Goal: Find contact information: Obtain details needed to contact an individual or organization

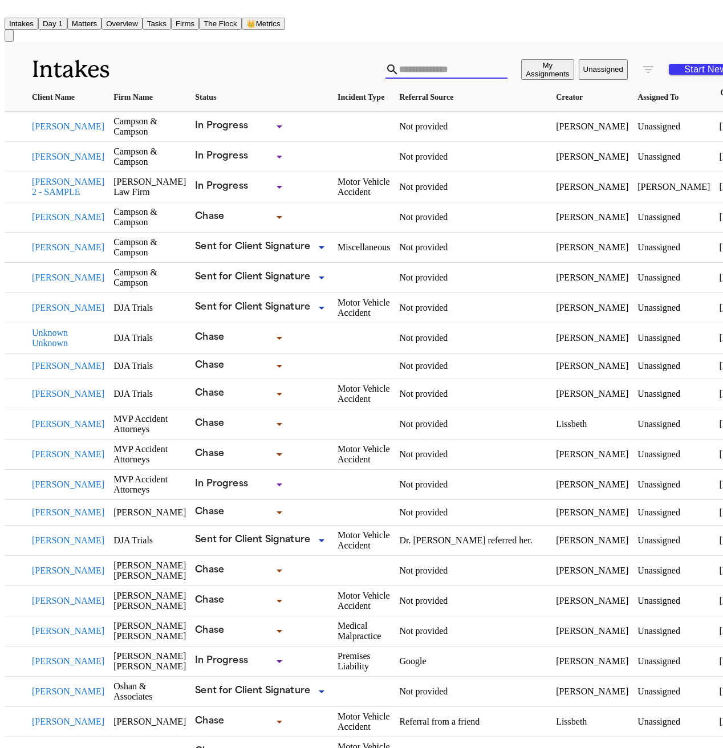
click at [399, 63] on input "text" at bounding box center [453, 69] width 108 height 18
click at [199, 25] on button "Firms" at bounding box center [185, 24] width 28 height 12
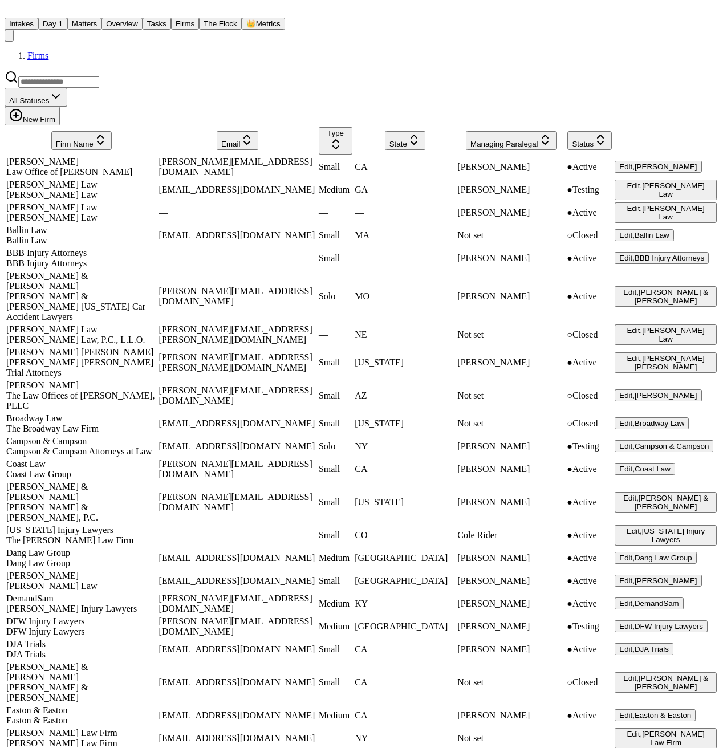
scroll to position [1686, 0]
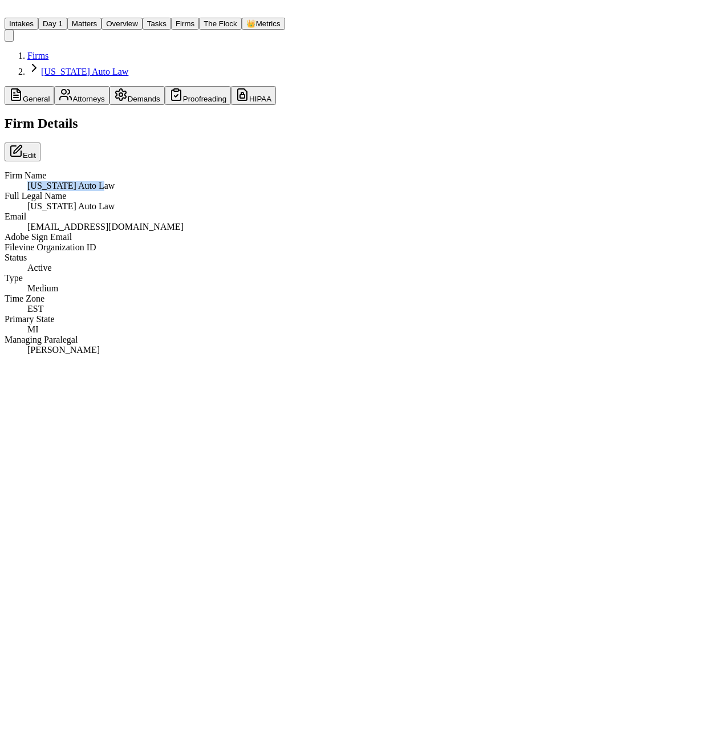
drag, startPoint x: 333, startPoint y: 183, endPoint x: 243, endPoint y: 182, distance: 90.1
click at [243, 182] on div "Firm Name [US_STATE] Auto Law" at bounding box center [145, 181] width 281 height 21
drag, startPoint x: 254, startPoint y: 453, endPoint x: 392, endPoint y: 449, distance: 138.6
click at [285, 355] on div "[PERSON_NAME]" at bounding box center [156, 350] width 258 height 10
click at [285, 355] on div "Managing Paralegal [PERSON_NAME]" at bounding box center [145, 345] width 281 height 21
